Goal: Information Seeking & Learning: Find specific fact

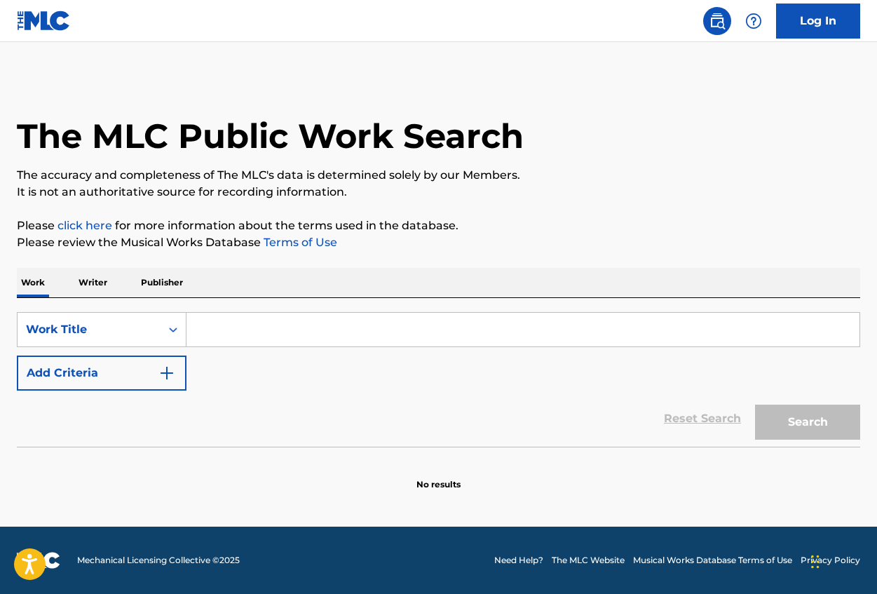
click at [210, 315] on input "Search Form" at bounding box center [522, 330] width 673 height 34
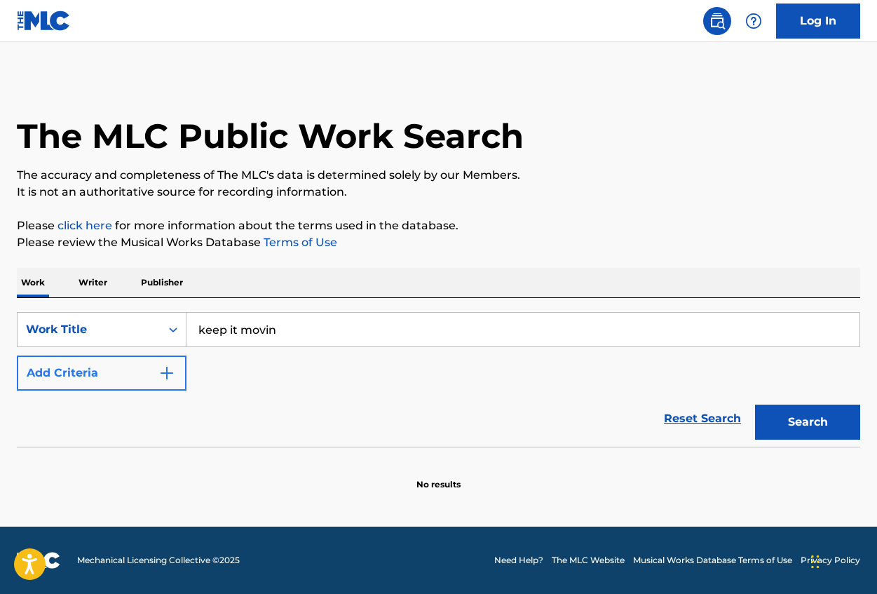
type input "keep it movin"
click at [163, 367] on img "Search Form" at bounding box center [166, 372] width 17 height 17
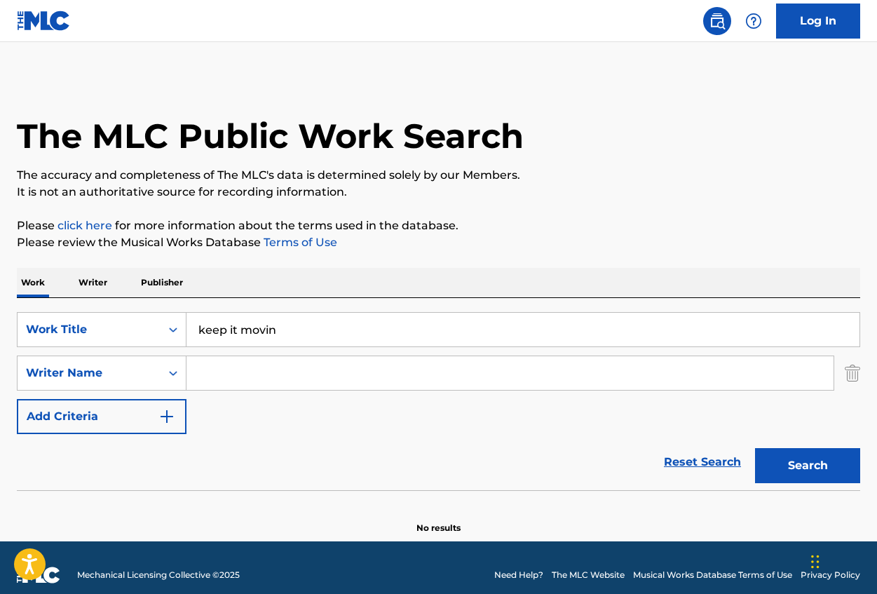
click at [195, 368] on input "Search Form" at bounding box center [509, 373] width 647 height 34
type input "[PERSON_NAME]"
click at [755, 448] on button "Search" at bounding box center [807, 465] width 105 height 35
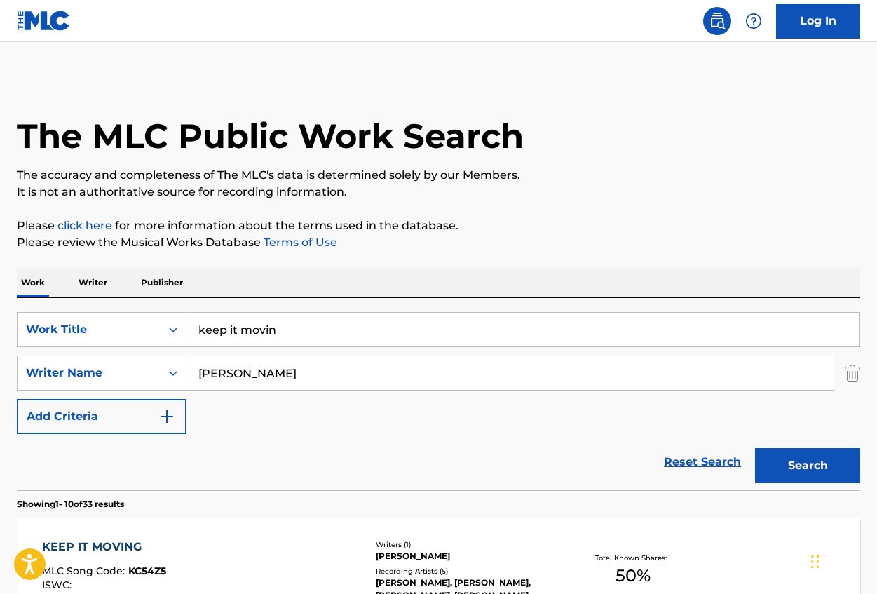
drag, startPoint x: 876, startPoint y: 49, endPoint x: 876, endPoint y: 123, distance: 73.6
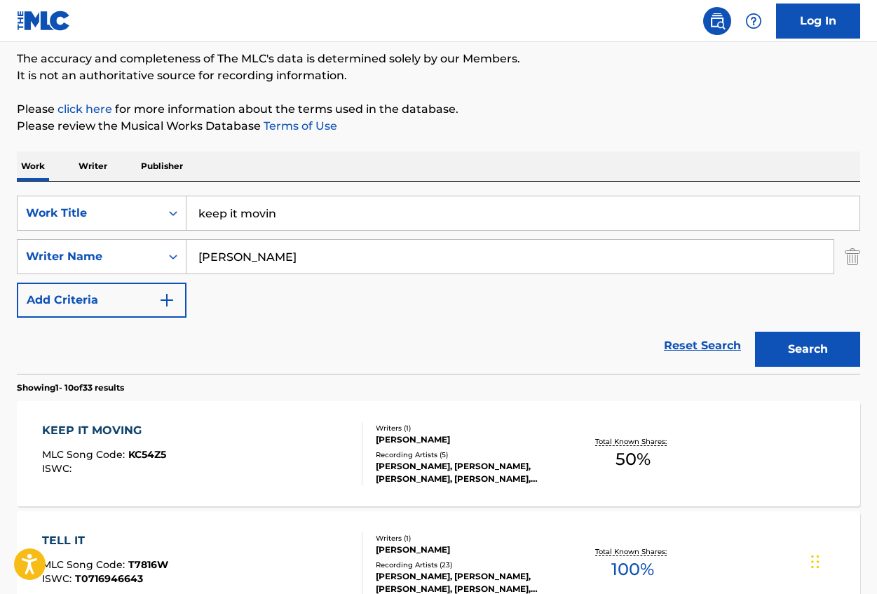
scroll to position [272, 0]
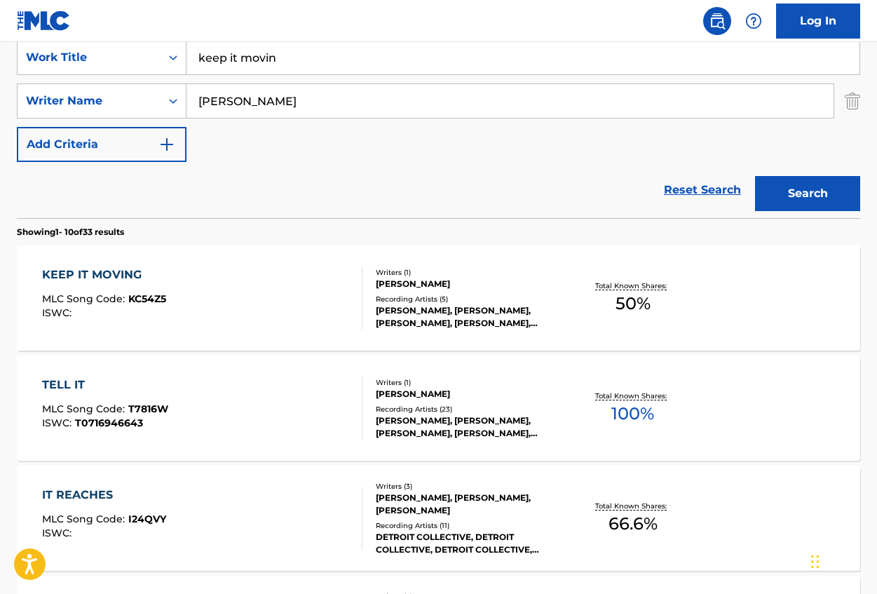
click at [772, 289] on div "KEEP IT MOVING MLC Song Code : KC54Z5 ISWC : Writers ( 1 ) [PERSON_NAME] Record…" at bounding box center [438, 297] width 843 height 105
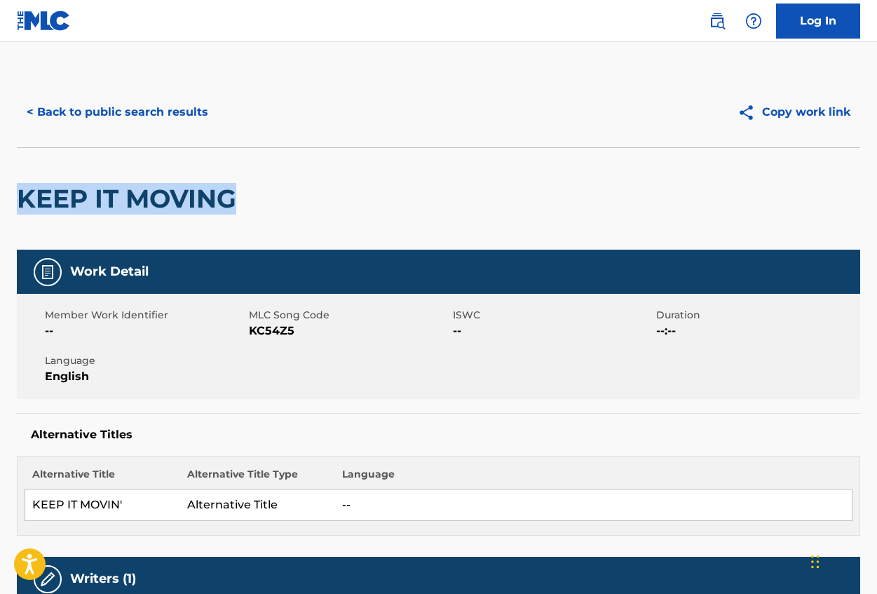
drag, startPoint x: 877, startPoint y: 128, endPoint x: 884, endPoint y: 225, distance: 97.0
click at [876, 225] on html "Accessibility Screen-Reader Guide, Feedback, and Issue Reporting | New window 0…" at bounding box center [438, 297] width 877 height 594
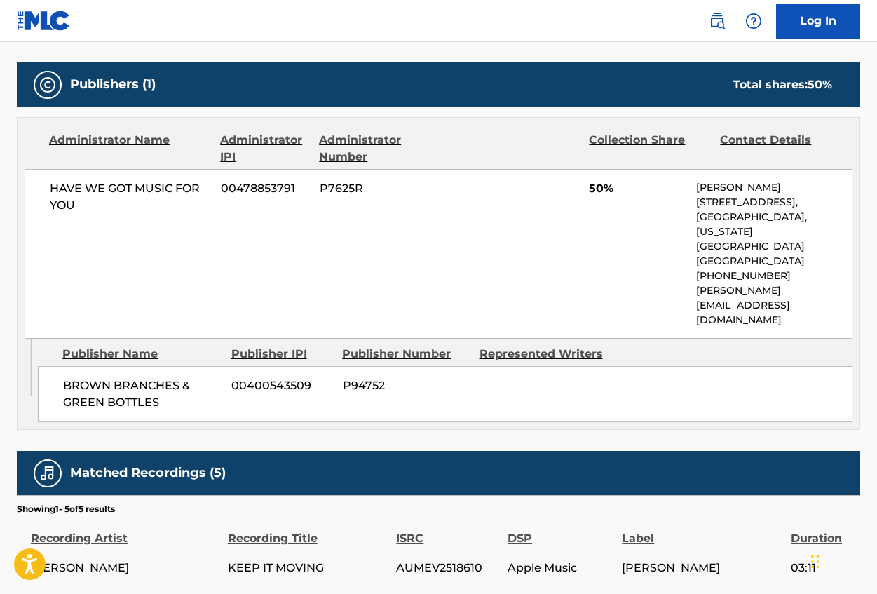
scroll to position [665, 0]
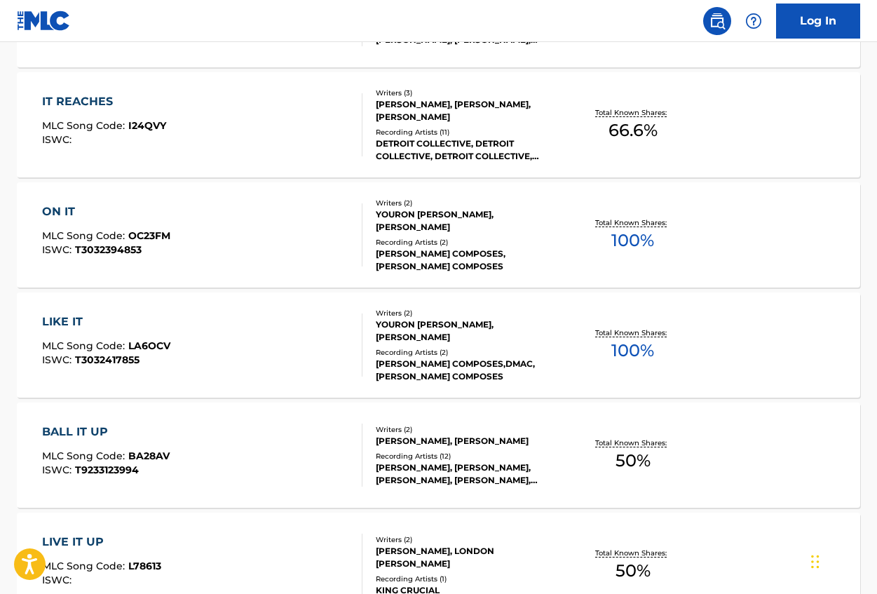
scroll to position [272, 0]
